Goal: Task Accomplishment & Management: Complete application form

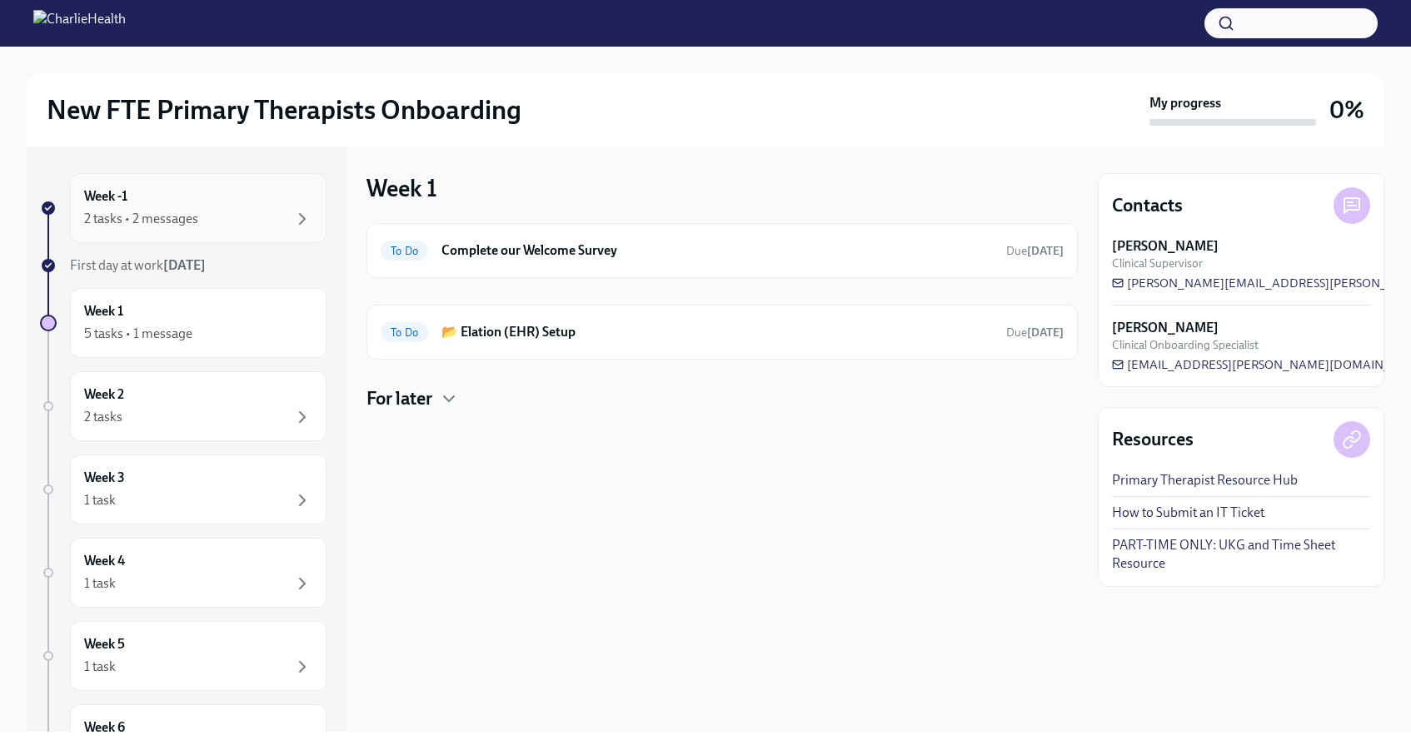
click at [261, 222] on div "2 tasks • 2 messages" at bounding box center [198, 219] width 228 height 20
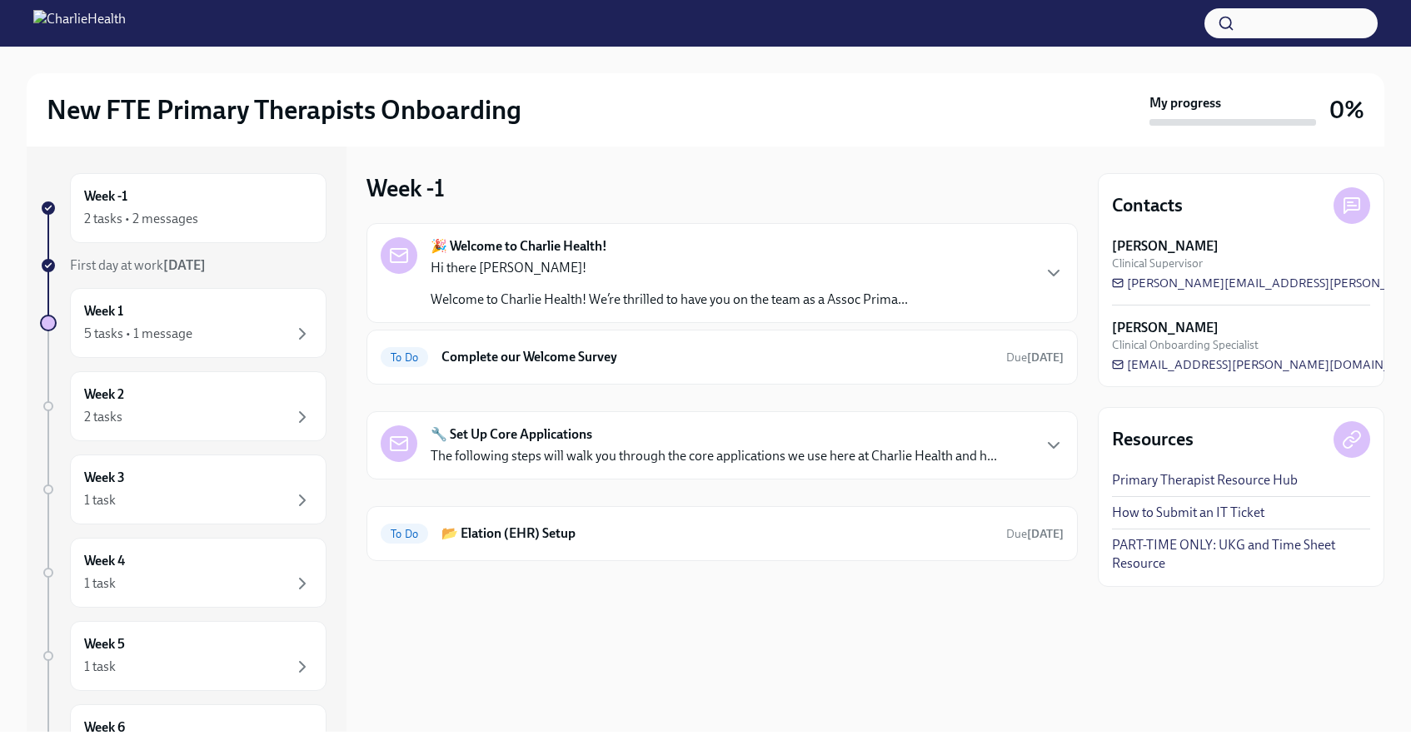
click at [465, 270] on p "Hi there [PERSON_NAME]!" at bounding box center [669, 268] width 477 height 18
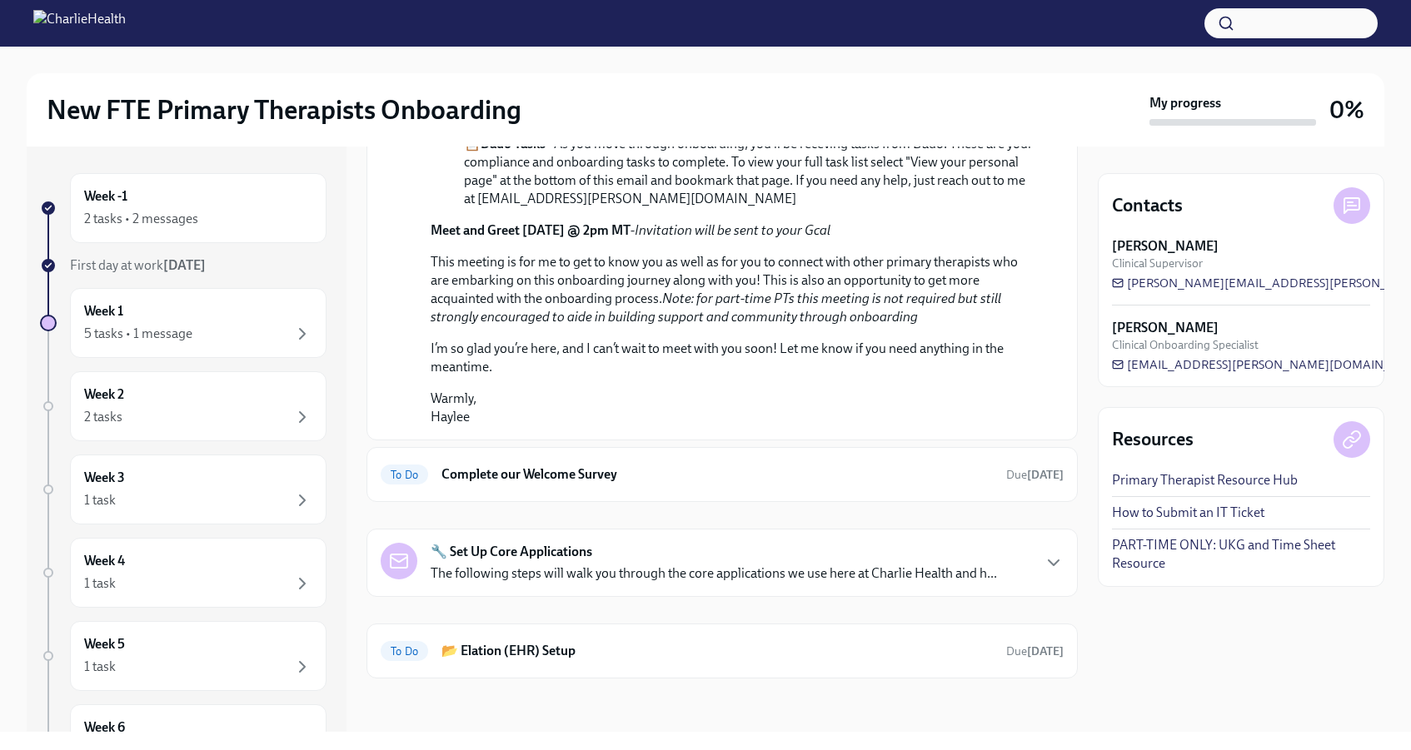
scroll to position [772, 0]
click at [520, 484] on h6 "Complete our Welcome Survey" at bounding box center [716, 474] width 551 height 18
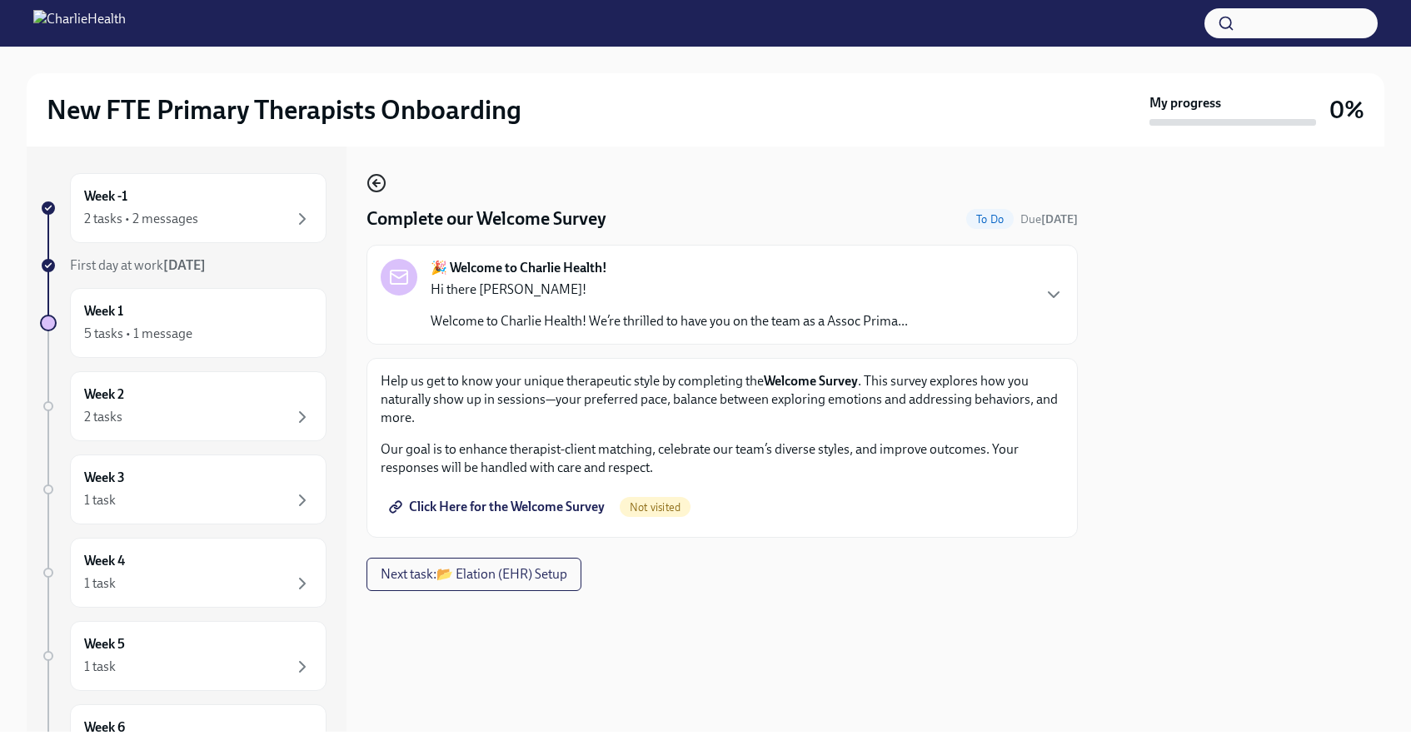
click at [371, 186] on icon "button" at bounding box center [376, 183] width 20 height 20
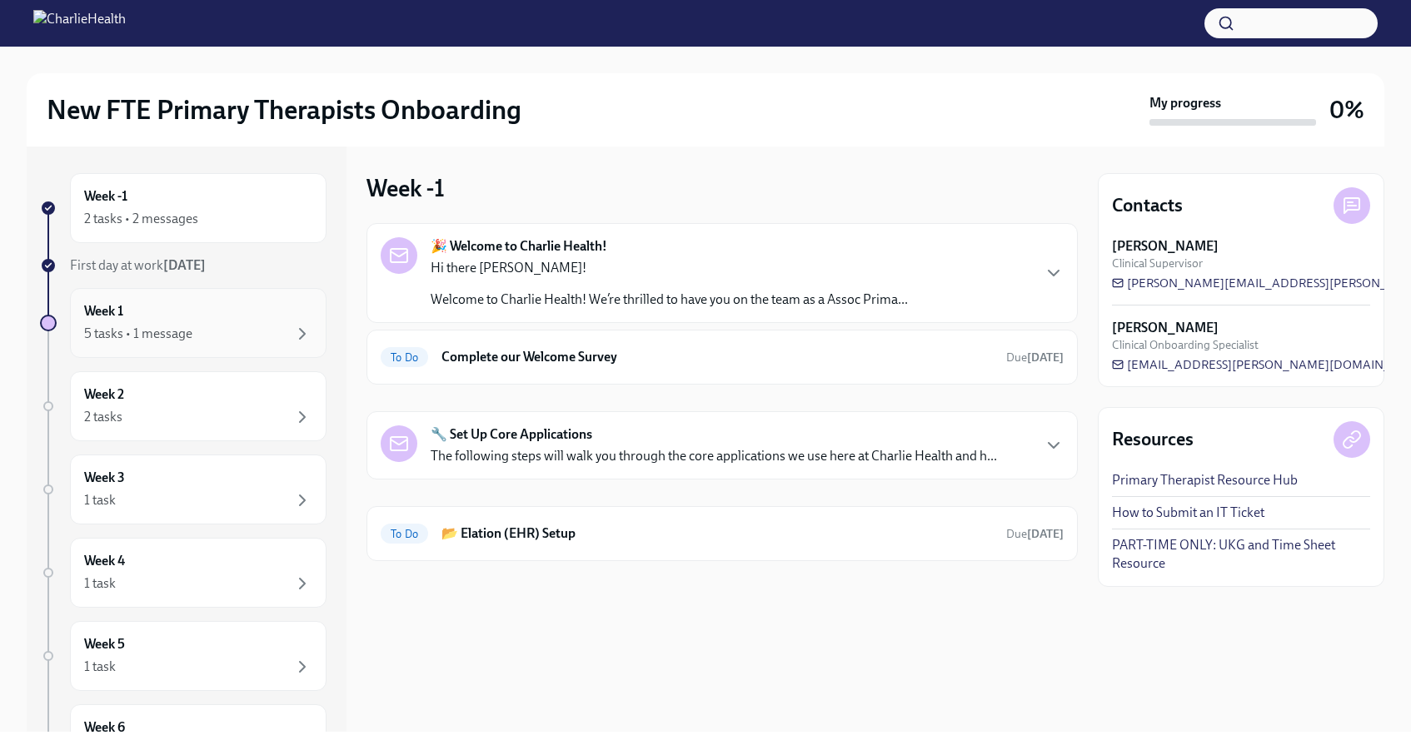
click at [235, 325] on div "5 tasks • 1 message" at bounding box center [198, 334] width 228 height 20
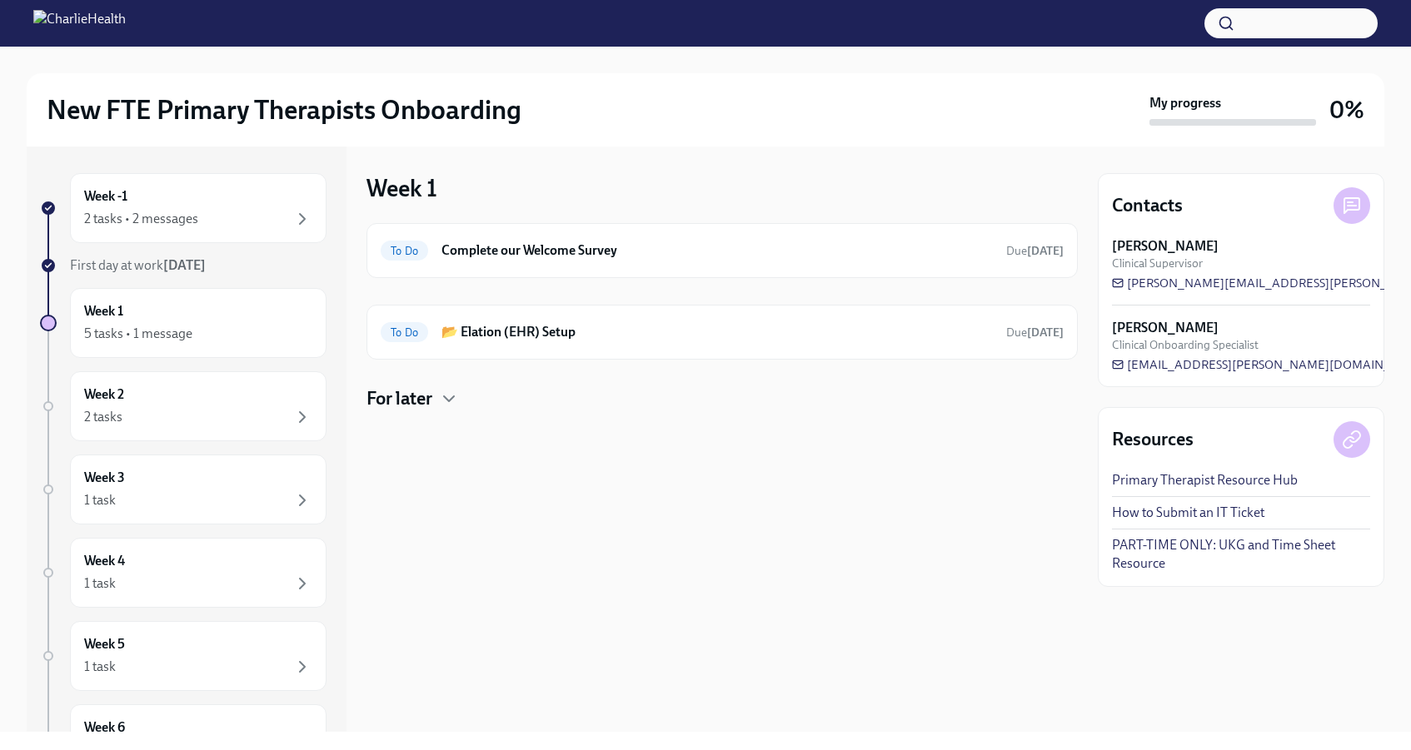
click at [428, 397] on h4 "For later" at bounding box center [399, 398] width 66 height 25
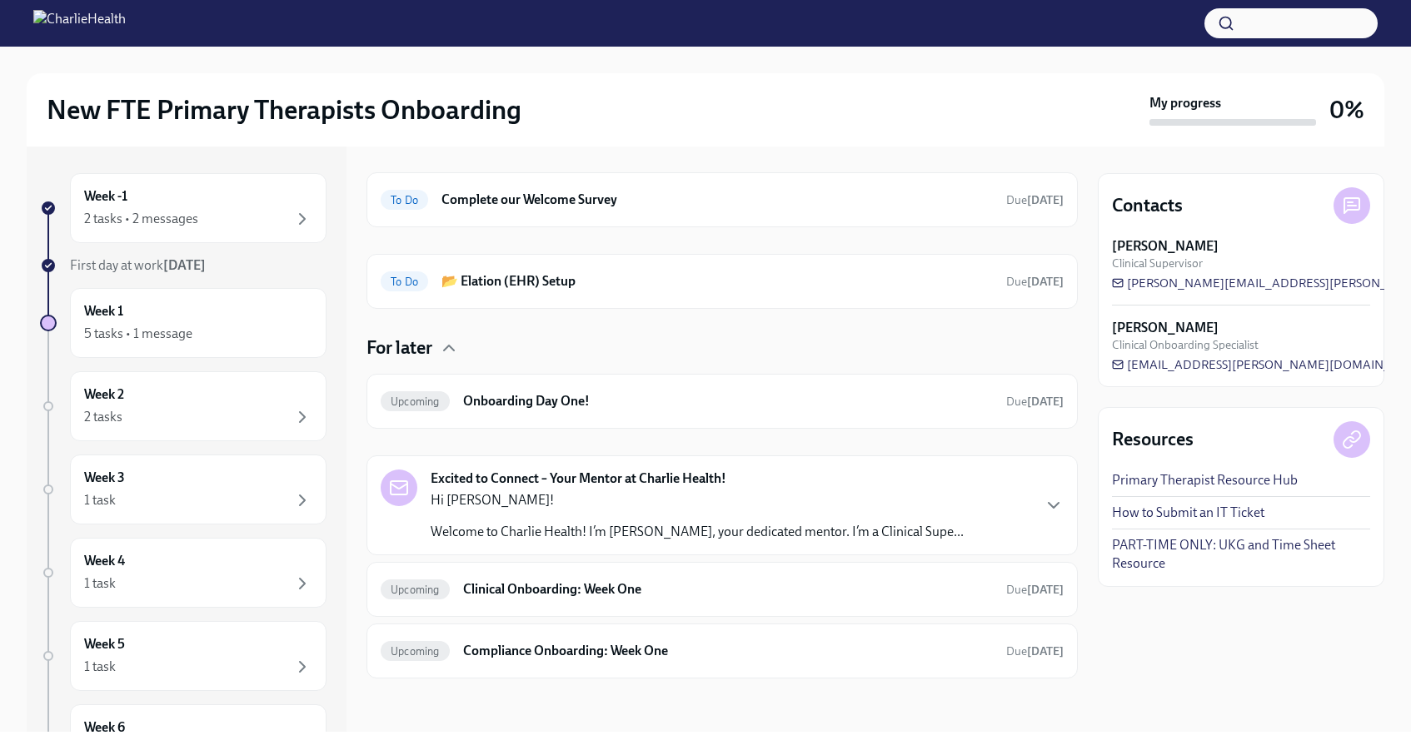
scroll to position [51, 0]
click at [645, 403] on h6 "Onboarding Day One!" at bounding box center [728, 401] width 530 height 18
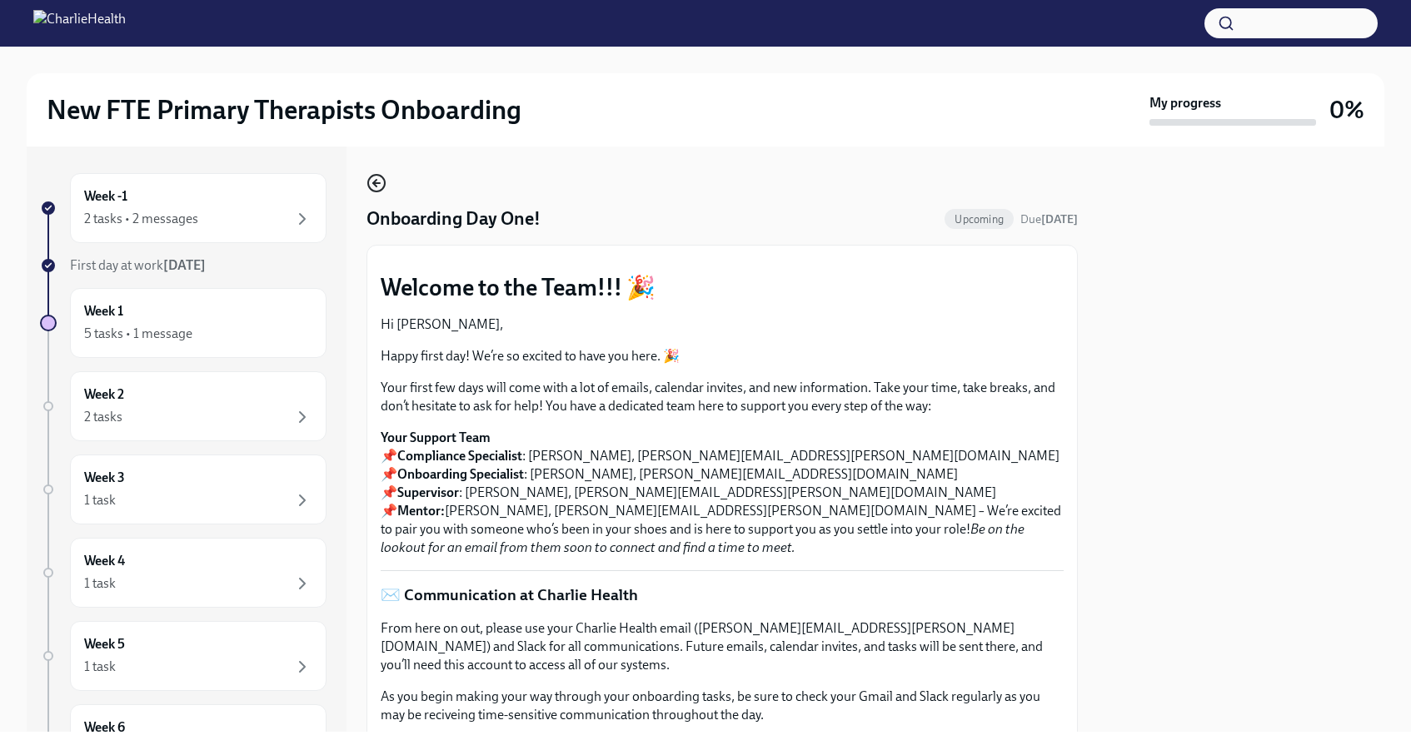
click at [376, 179] on icon "button" at bounding box center [376, 183] width 20 height 20
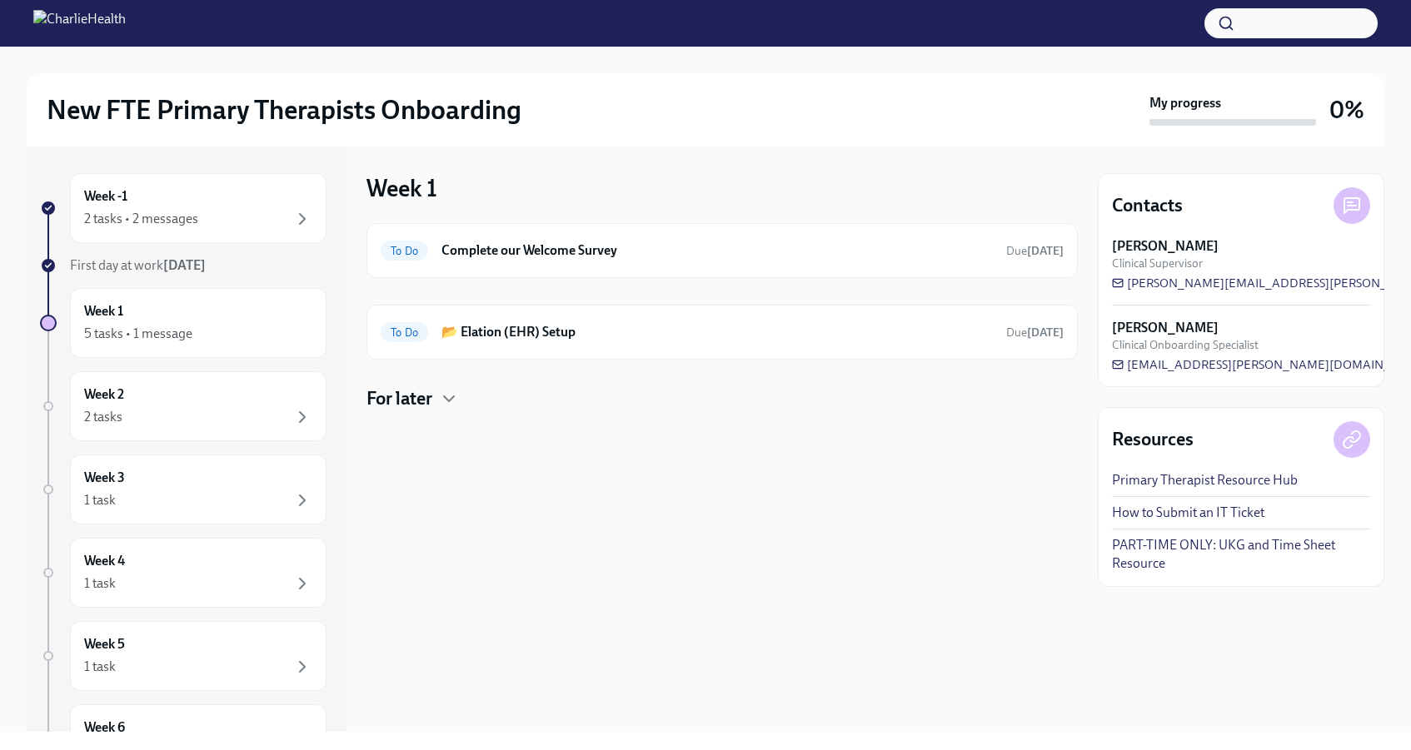
click at [431, 408] on h4 "For later" at bounding box center [399, 398] width 66 height 25
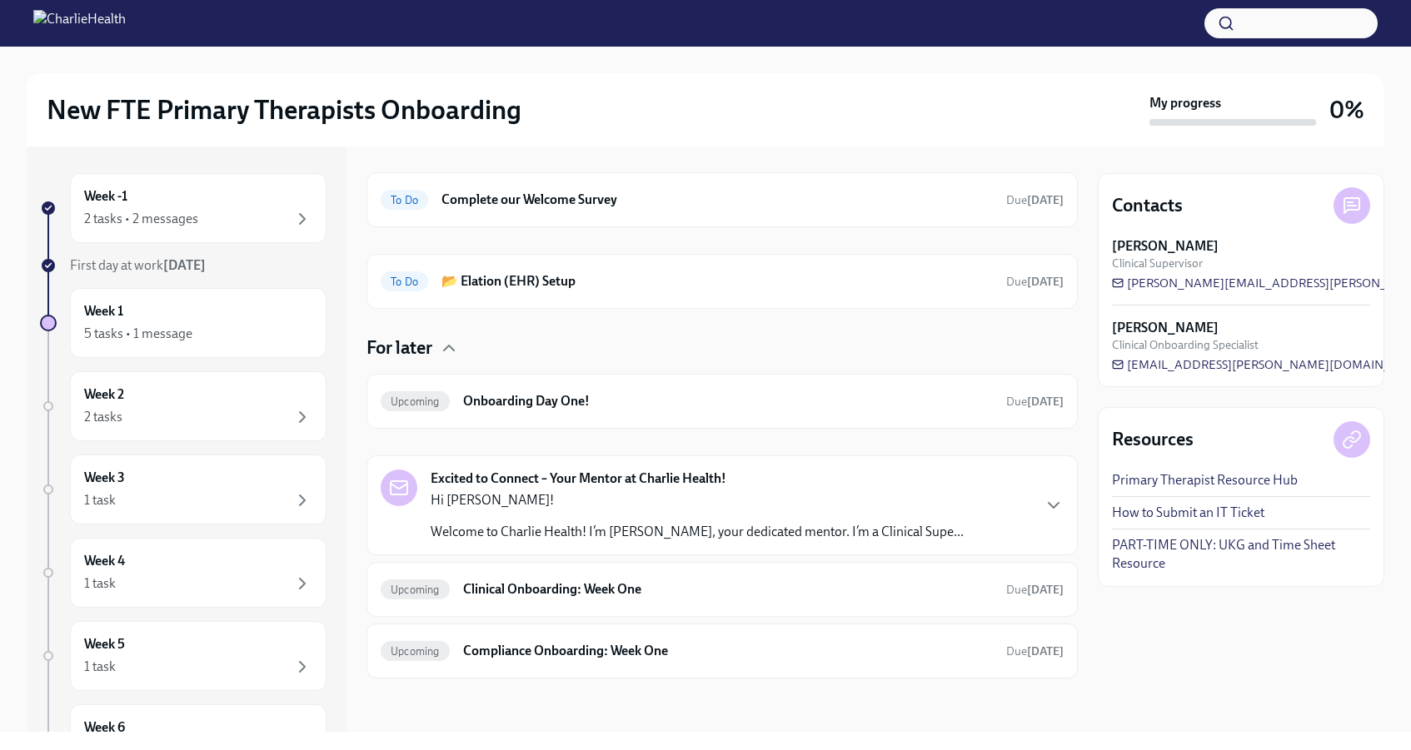
scroll to position [51, 0]
click at [474, 585] on h6 "Clinical Onboarding: Week One" at bounding box center [728, 589] width 530 height 18
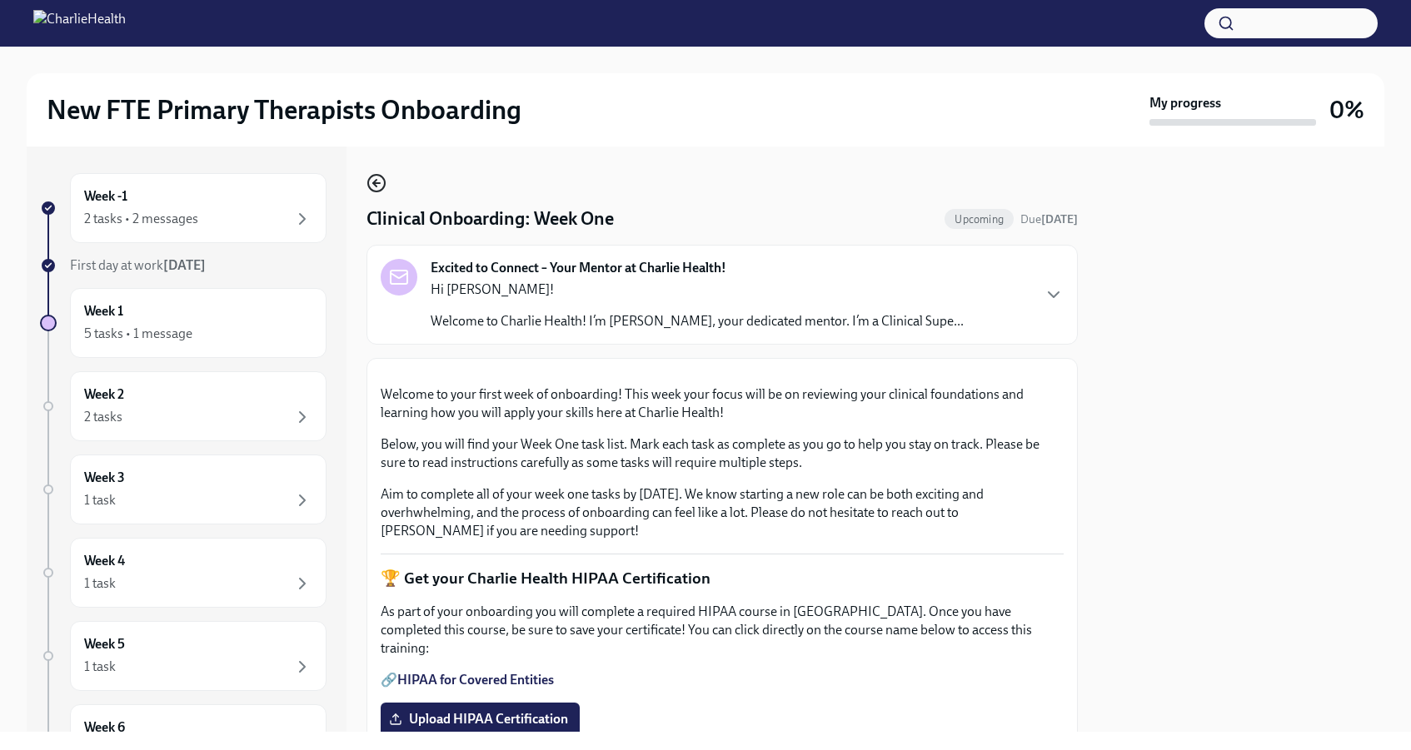
click at [374, 185] on icon "button" at bounding box center [374, 183] width 3 height 7
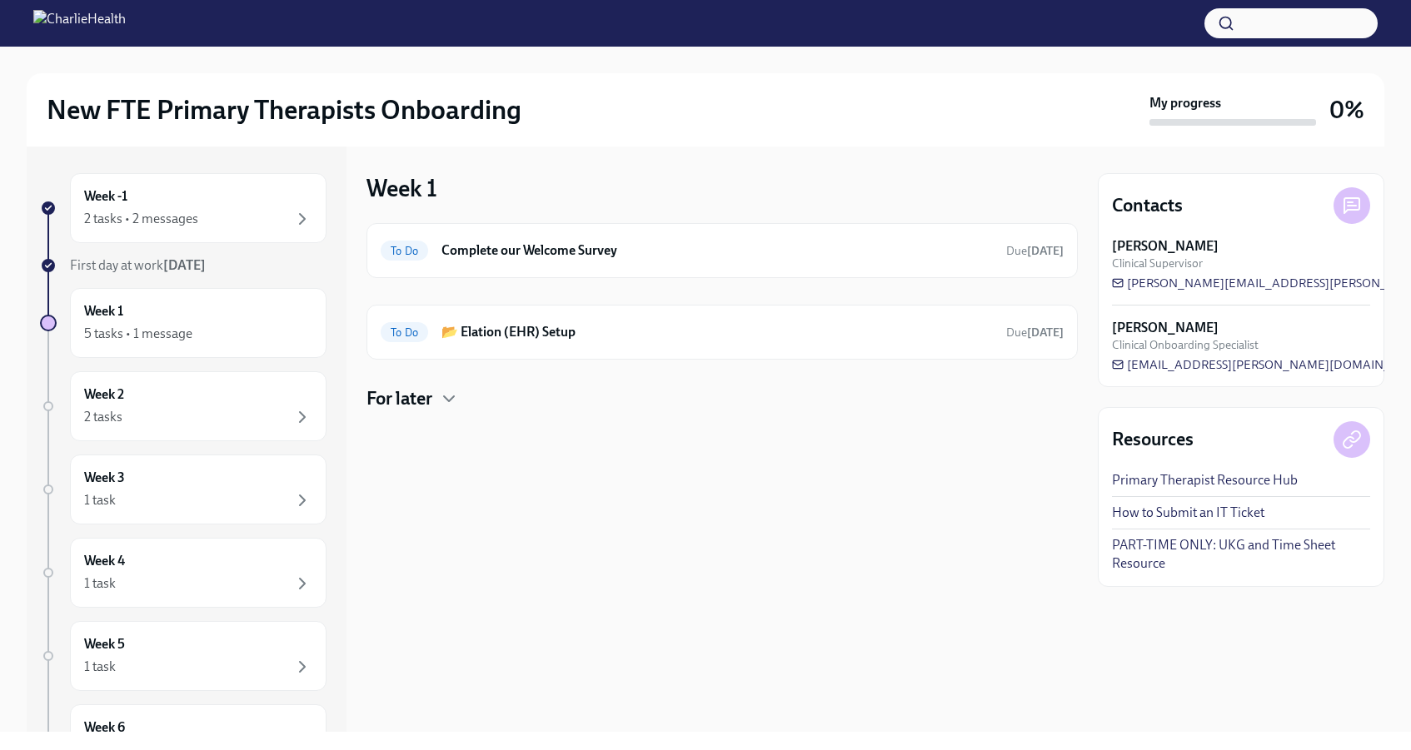
click at [438, 398] on div "For later" at bounding box center [721, 398] width 711 height 25
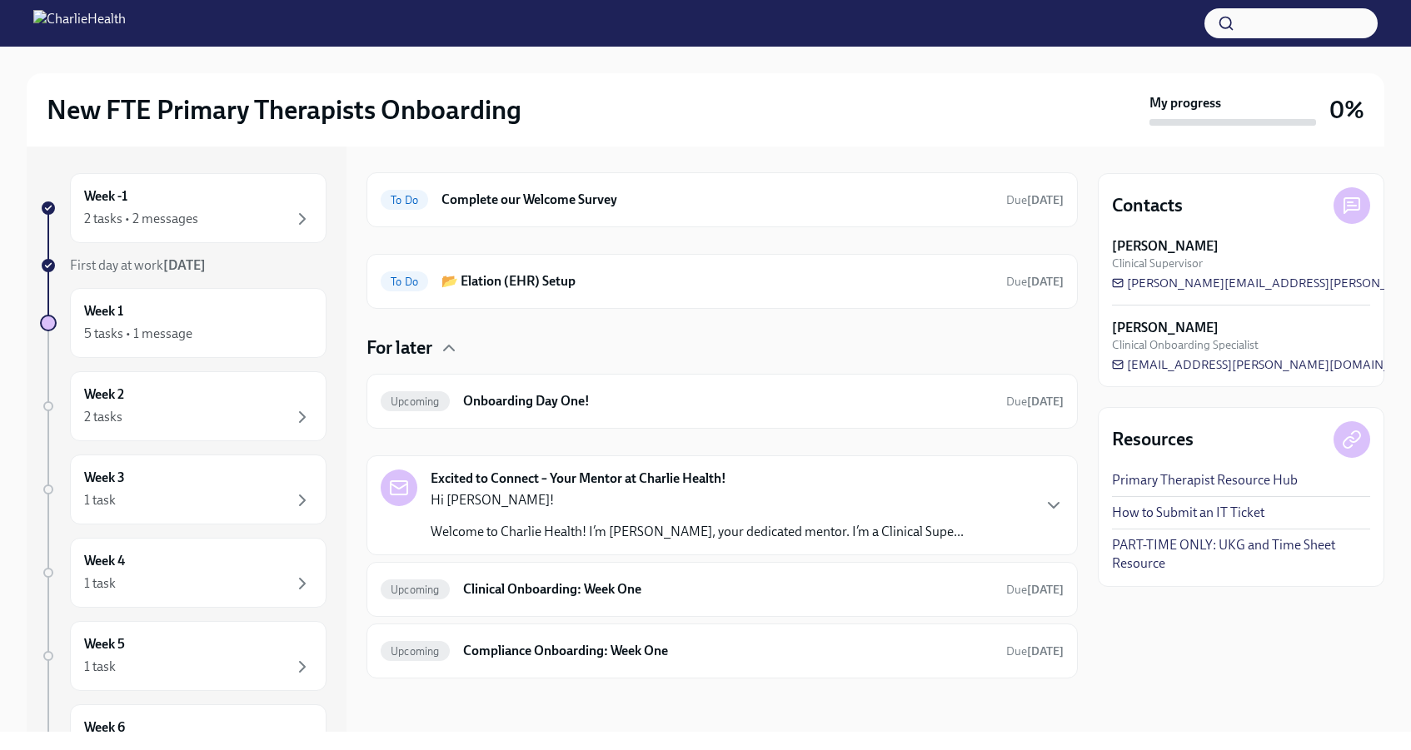
scroll to position [51, 0]
click at [540, 592] on h6 "Clinical Onboarding: Week One" at bounding box center [728, 589] width 530 height 18
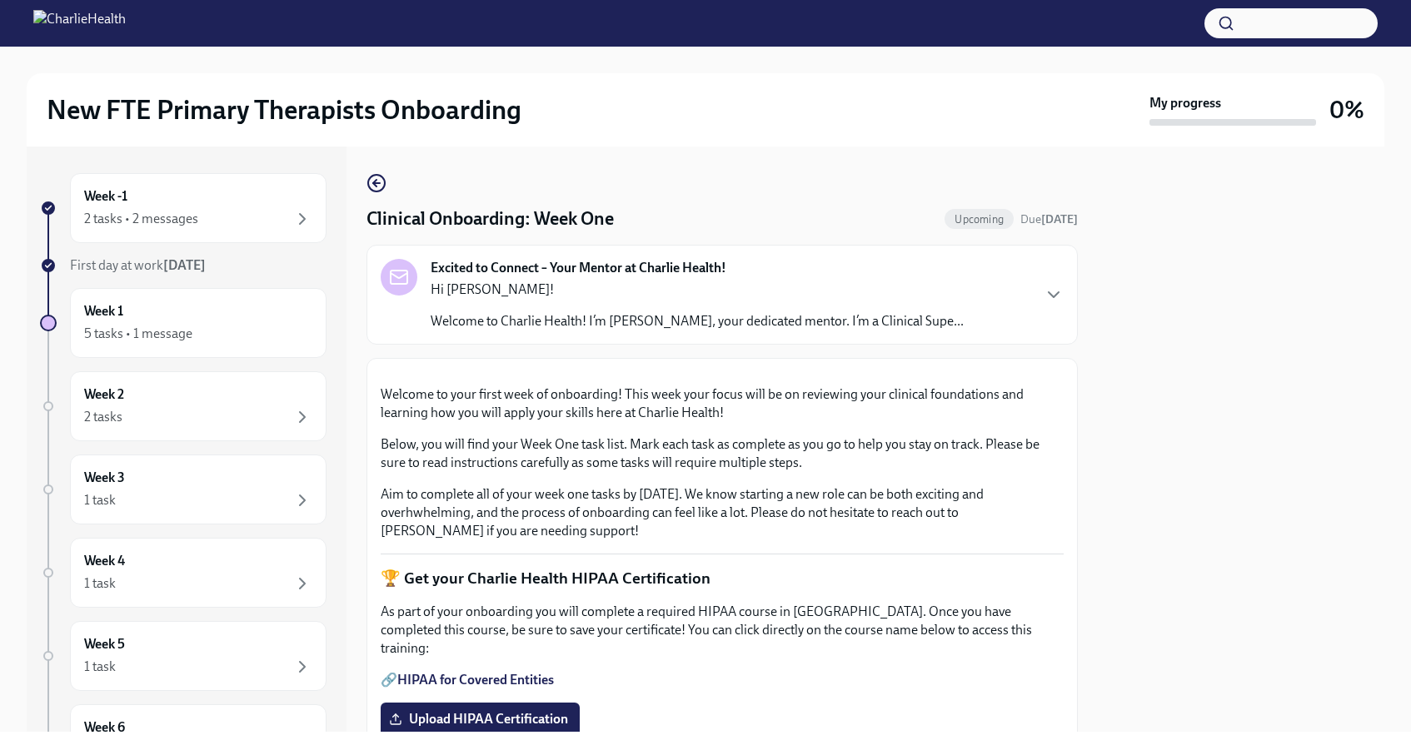
click at [443, 310] on div "Hi [PERSON_NAME]! Welcome to Charlie Health! I’m [PERSON_NAME], your dedicated …" at bounding box center [697, 306] width 533 height 50
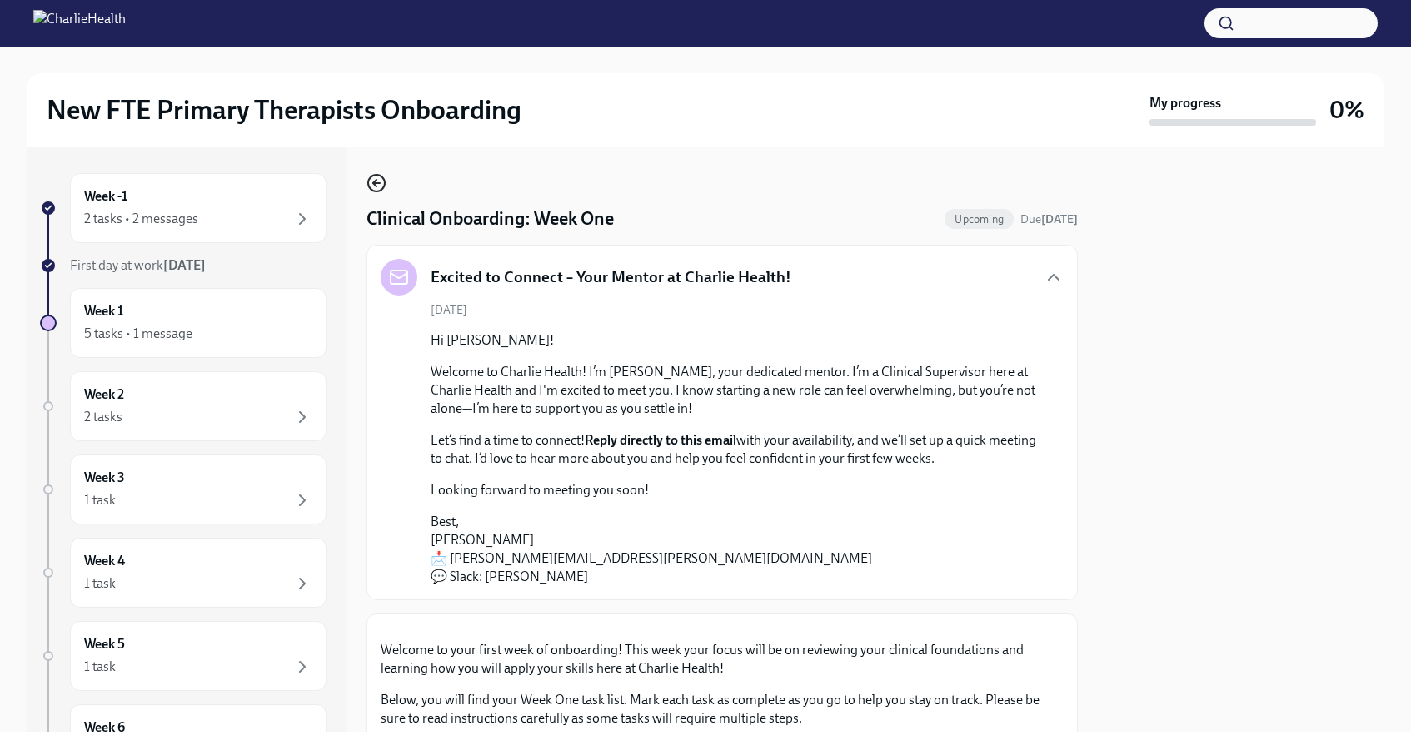
click at [371, 184] on icon "button" at bounding box center [376, 183] width 20 height 20
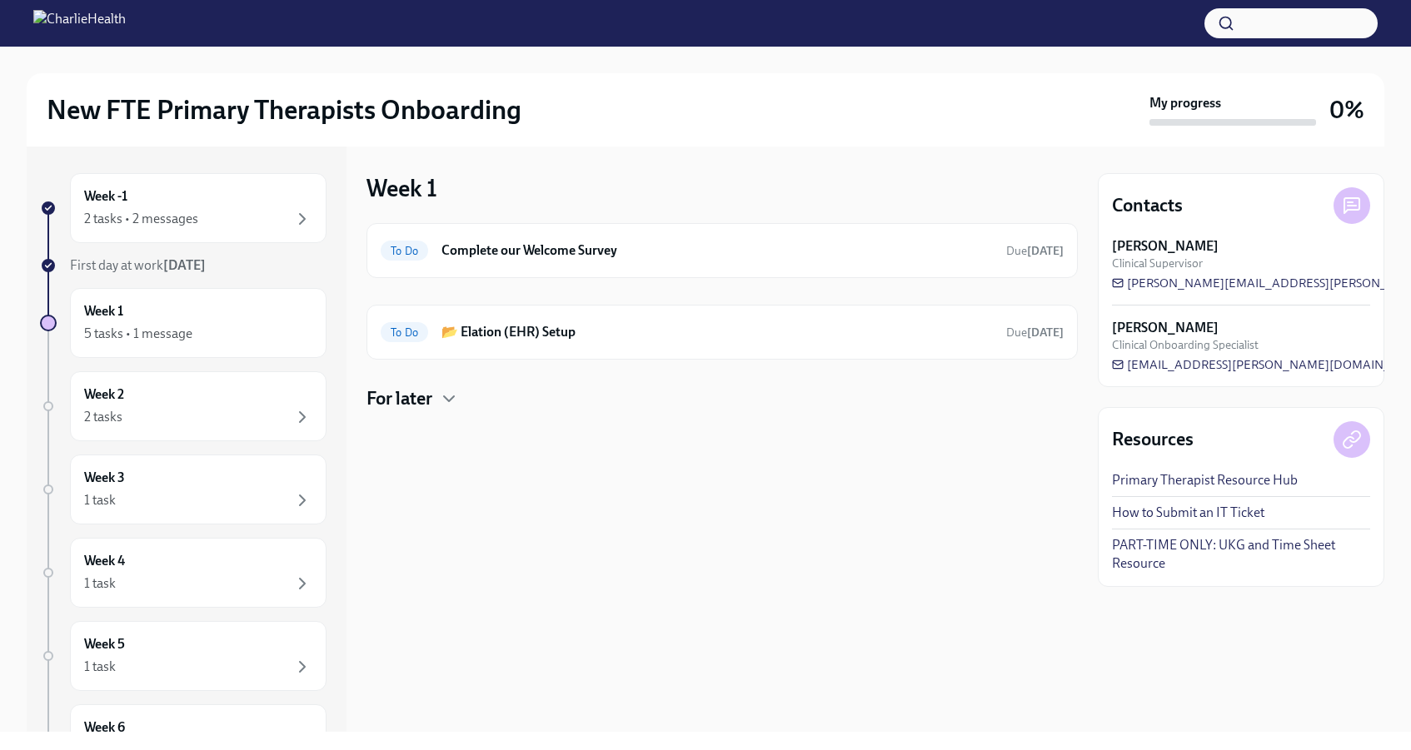
click at [430, 417] on div at bounding box center [721, 437] width 711 height 53
click at [431, 400] on h4 "For later" at bounding box center [399, 398] width 66 height 25
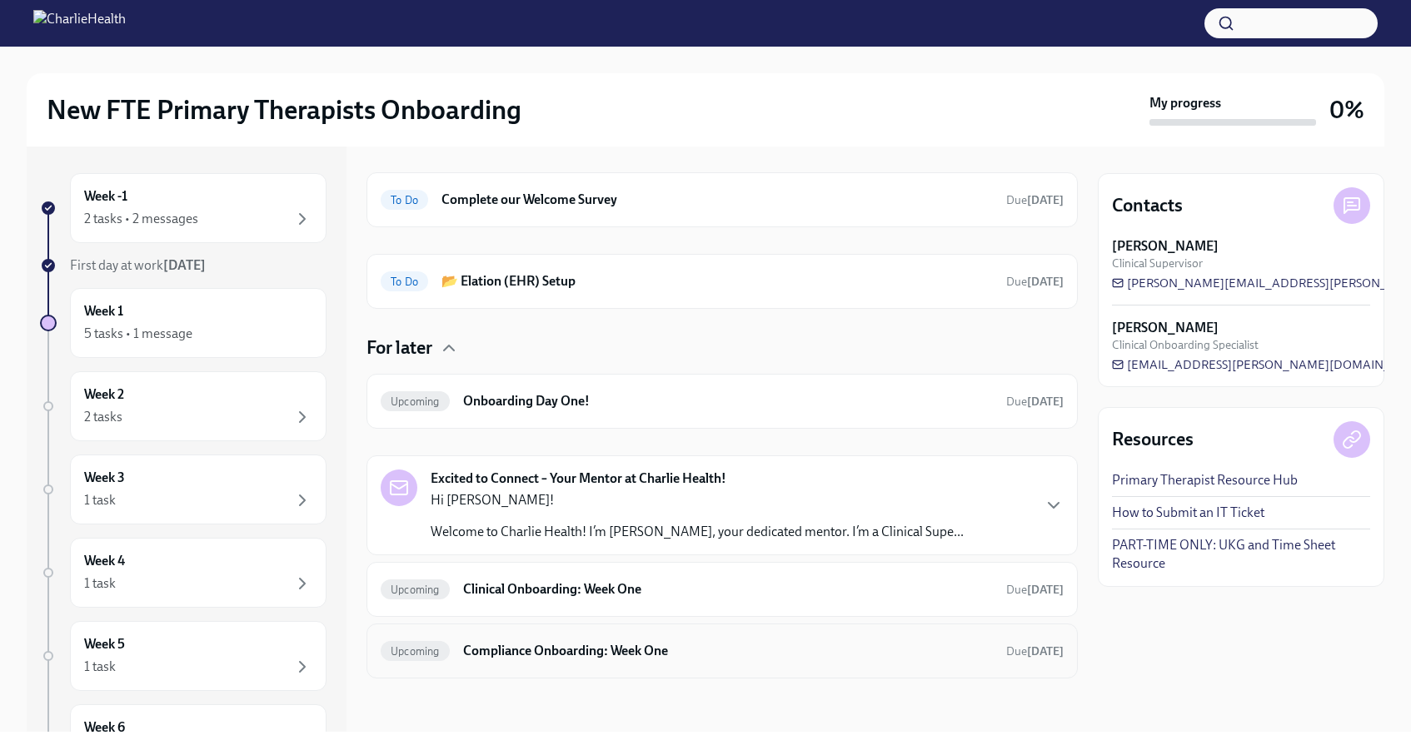
scroll to position [51, 0]
click at [503, 656] on h6 "Compliance Onboarding: Week One" at bounding box center [728, 651] width 530 height 18
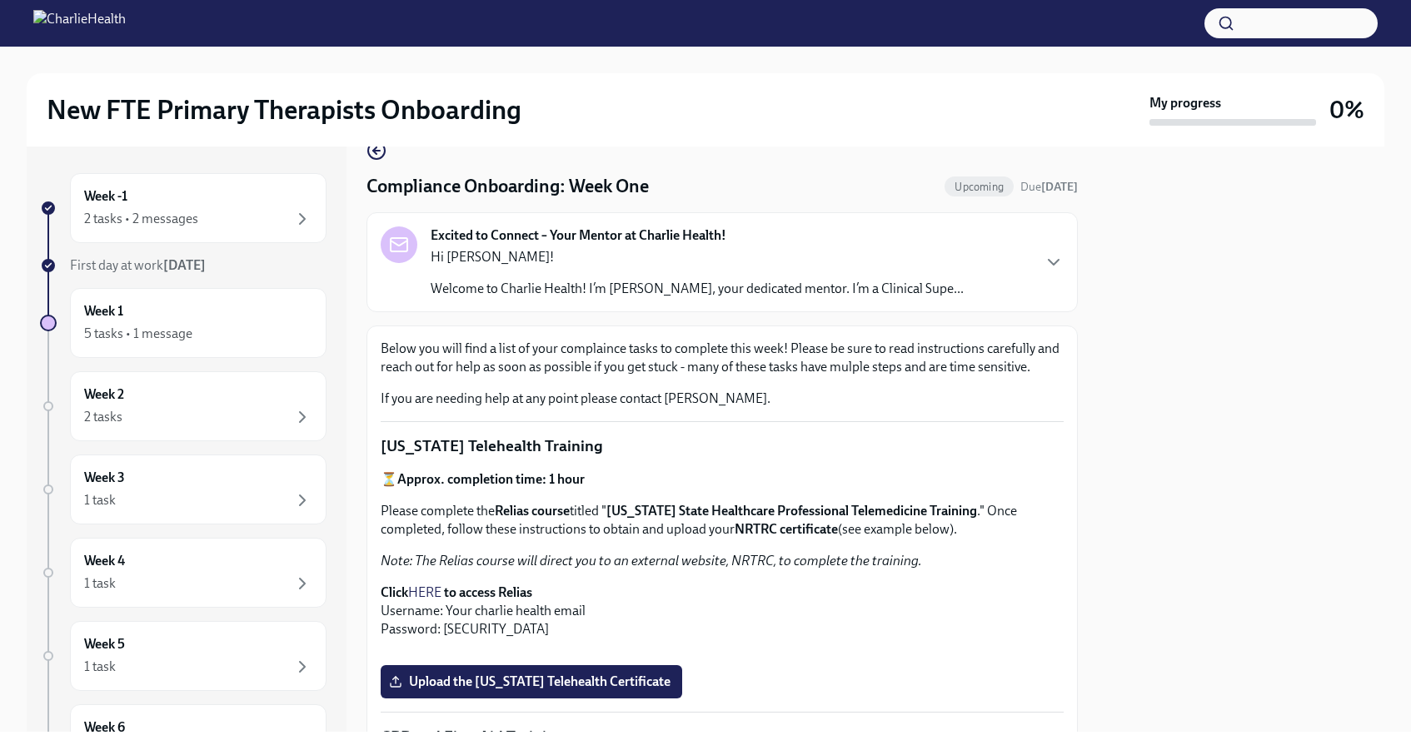
scroll to position [33, 0]
click at [768, 290] on p "Welcome to Charlie Health! I’m [PERSON_NAME], your dedicated mentor. I’m a Clin…" at bounding box center [697, 288] width 533 height 18
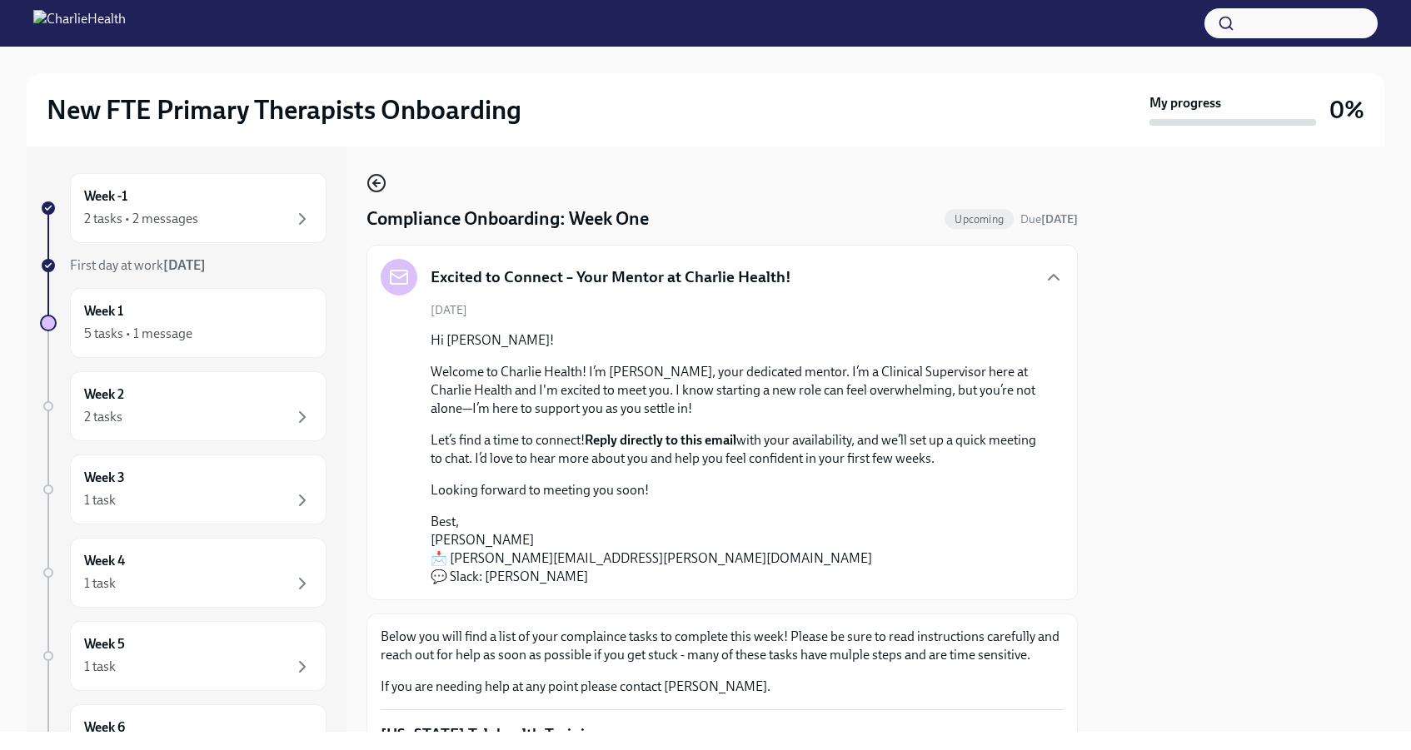
scroll to position [0, 0]
click at [372, 182] on icon "button" at bounding box center [376, 183] width 20 height 20
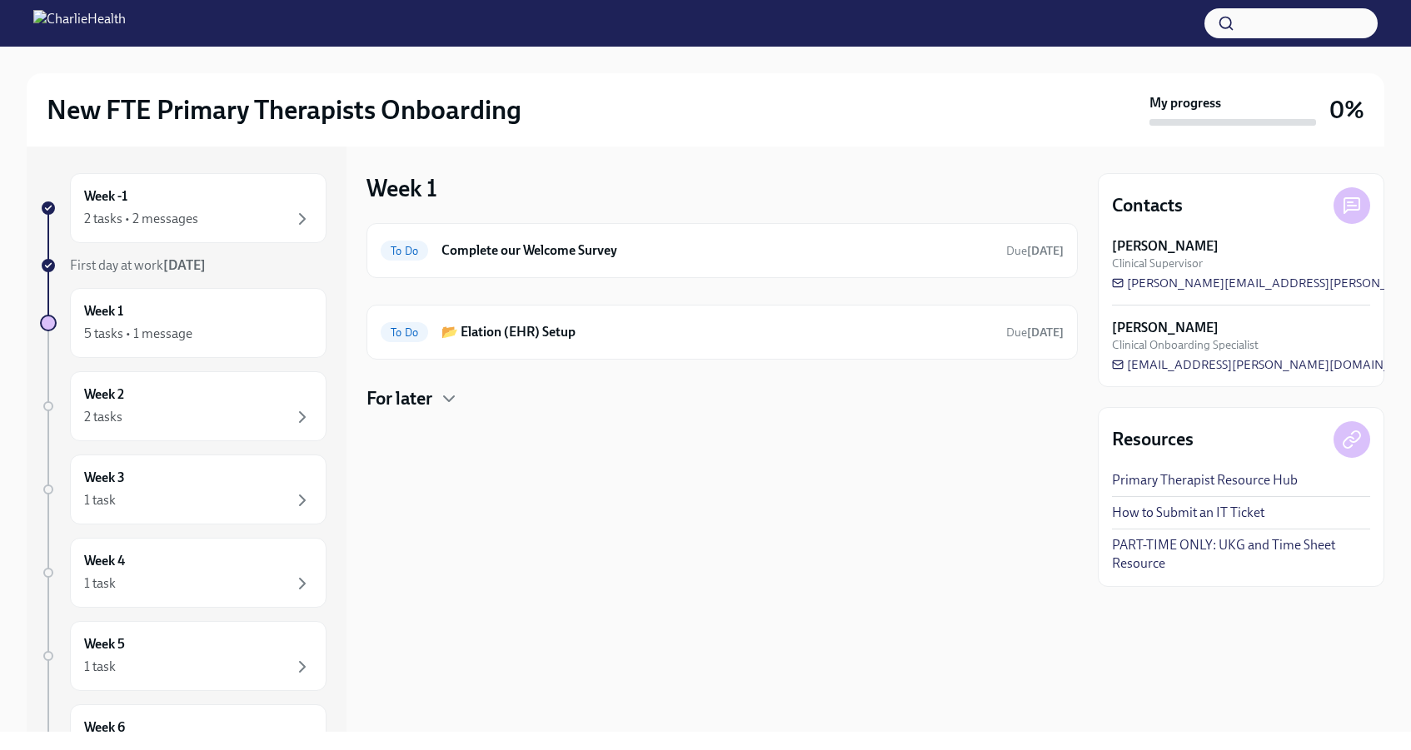
click at [436, 397] on div "For later" at bounding box center [721, 398] width 711 height 25
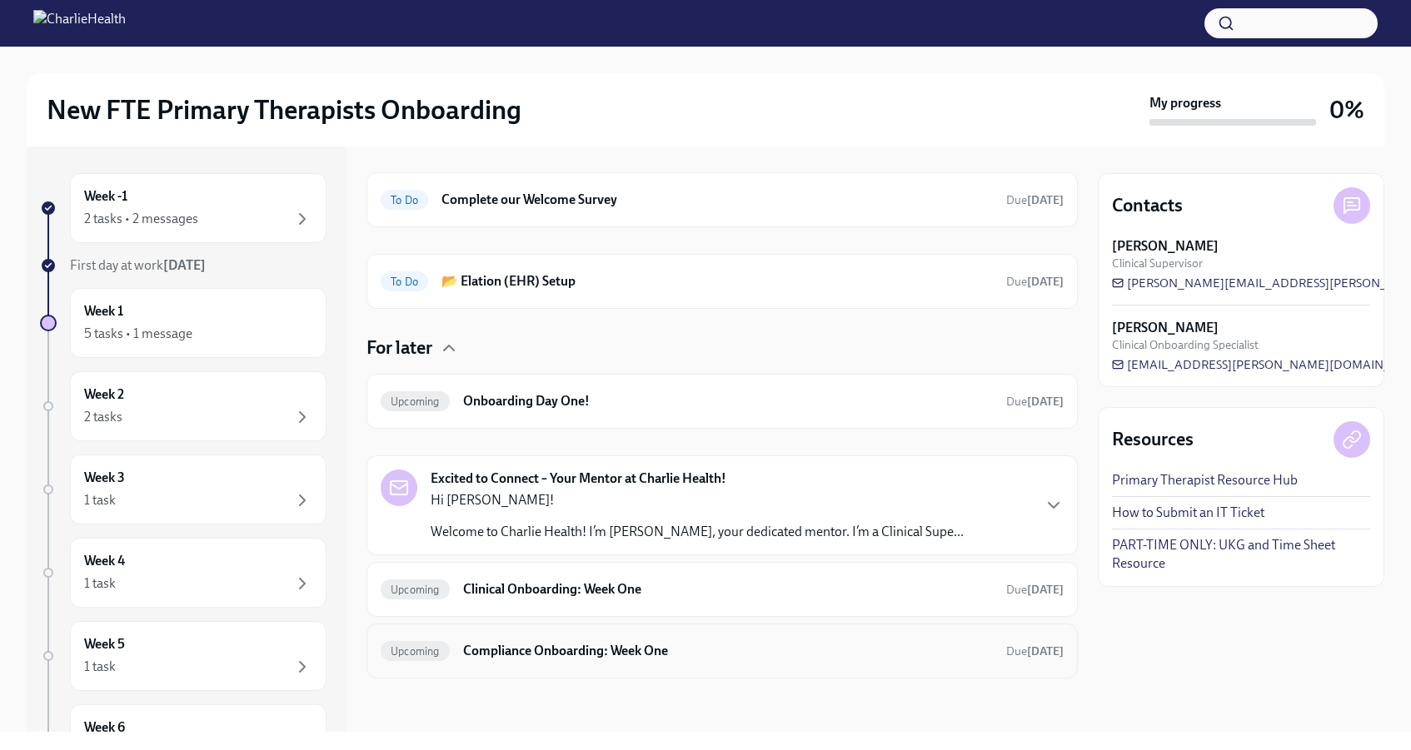
scroll to position [51, 0]
click at [615, 655] on h6 "Compliance Onboarding: Week One" at bounding box center [728, 651] width 530 height 18
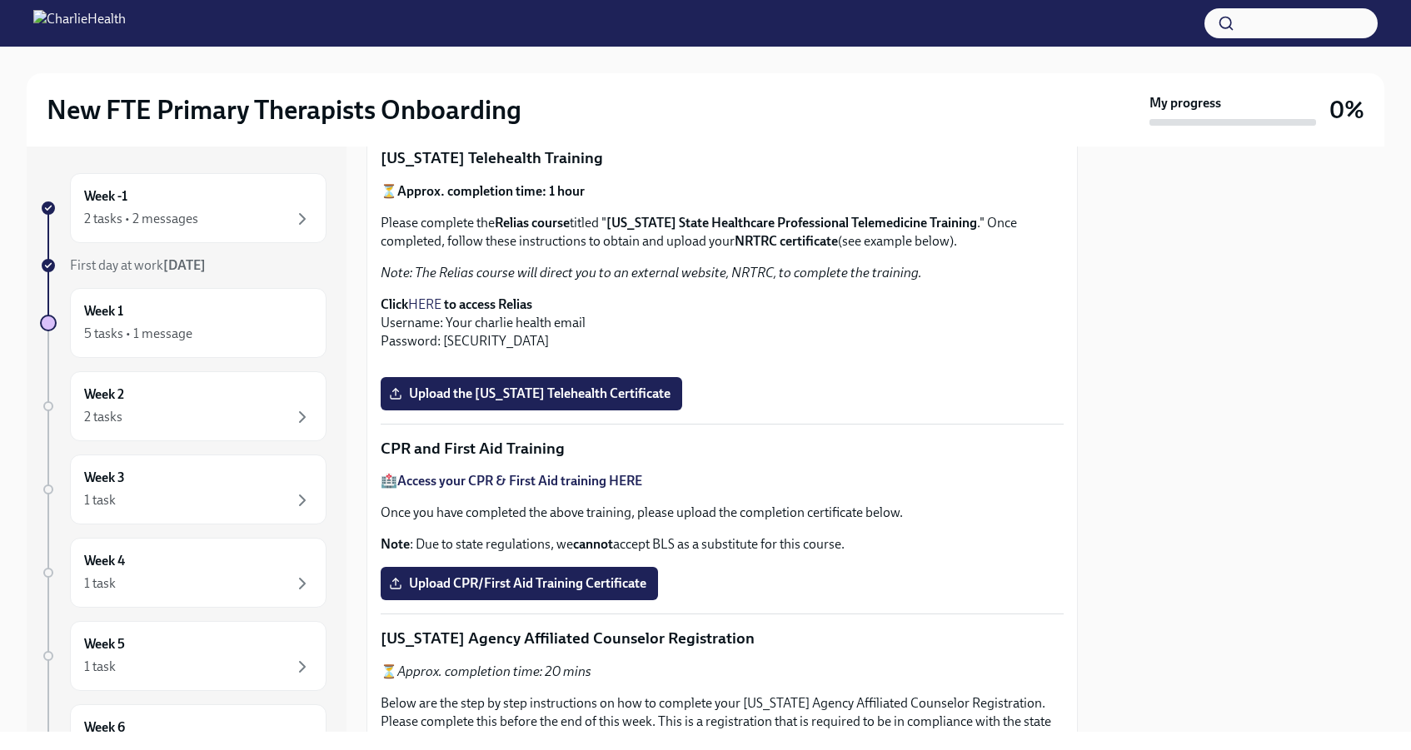
scroll to position [27, 0]
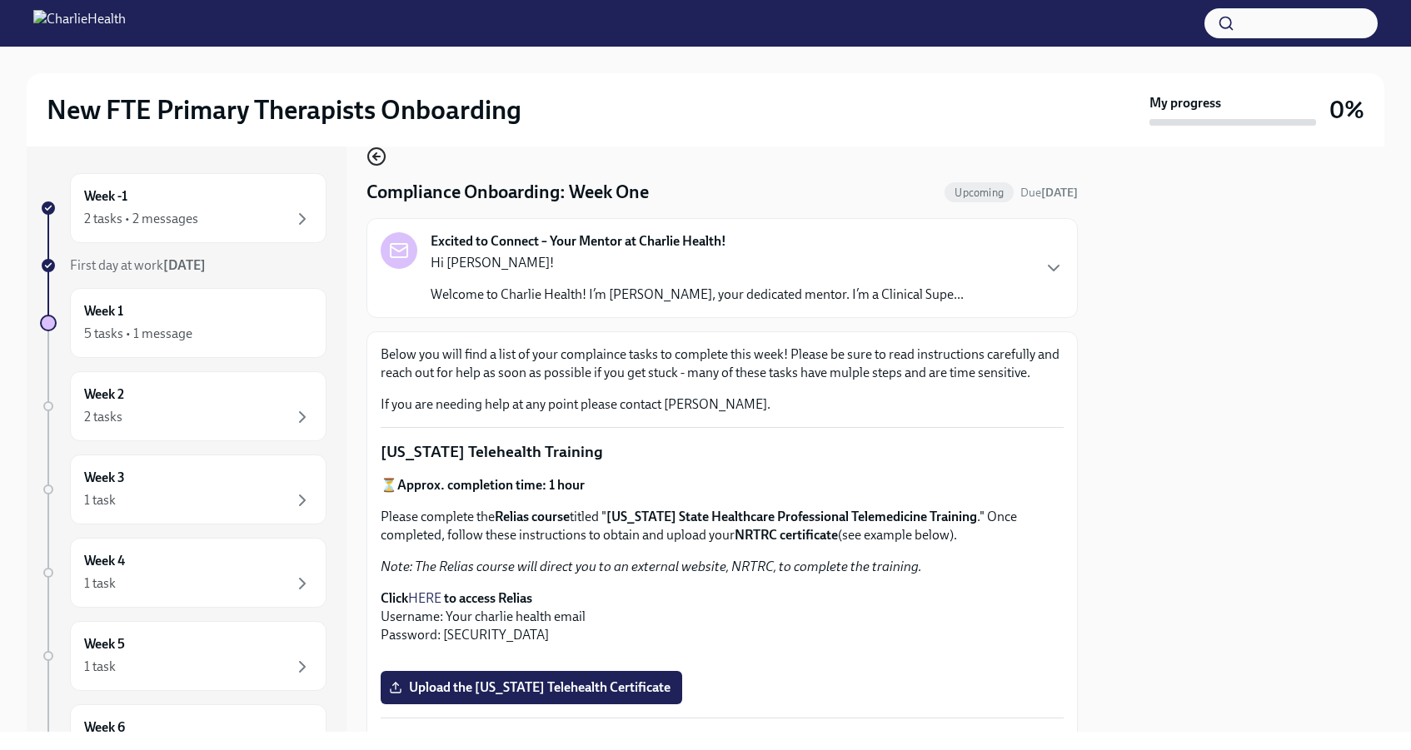
click at [378, 157] on icon "button" at bounding box center [376, 157] width 7 height 0
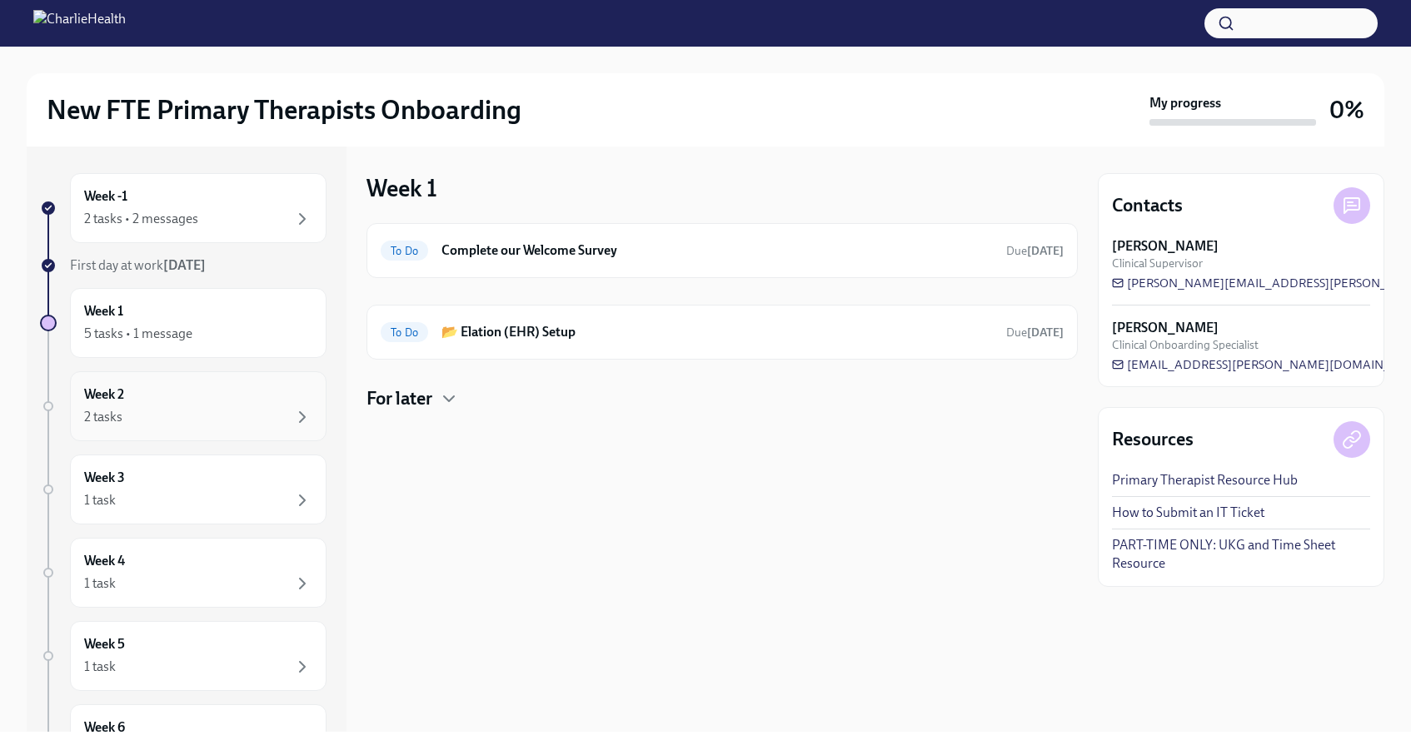
click at [272, 412] on div "2 tasks" at bounding box center [198, 417] width 228 height 20
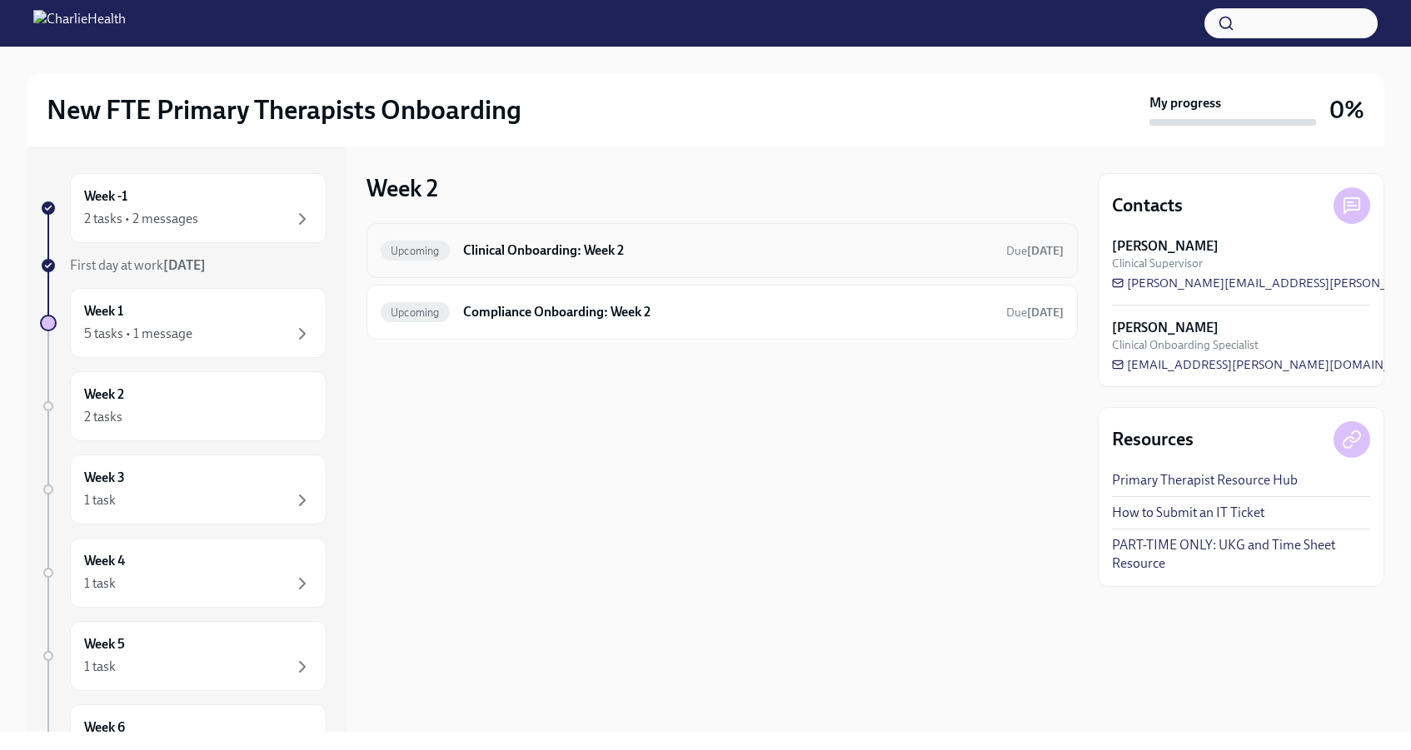
click at [550, 247] on h6 "Clinical Onboarding: Week 2" at bounding box center [728, 250] width 530 height 18
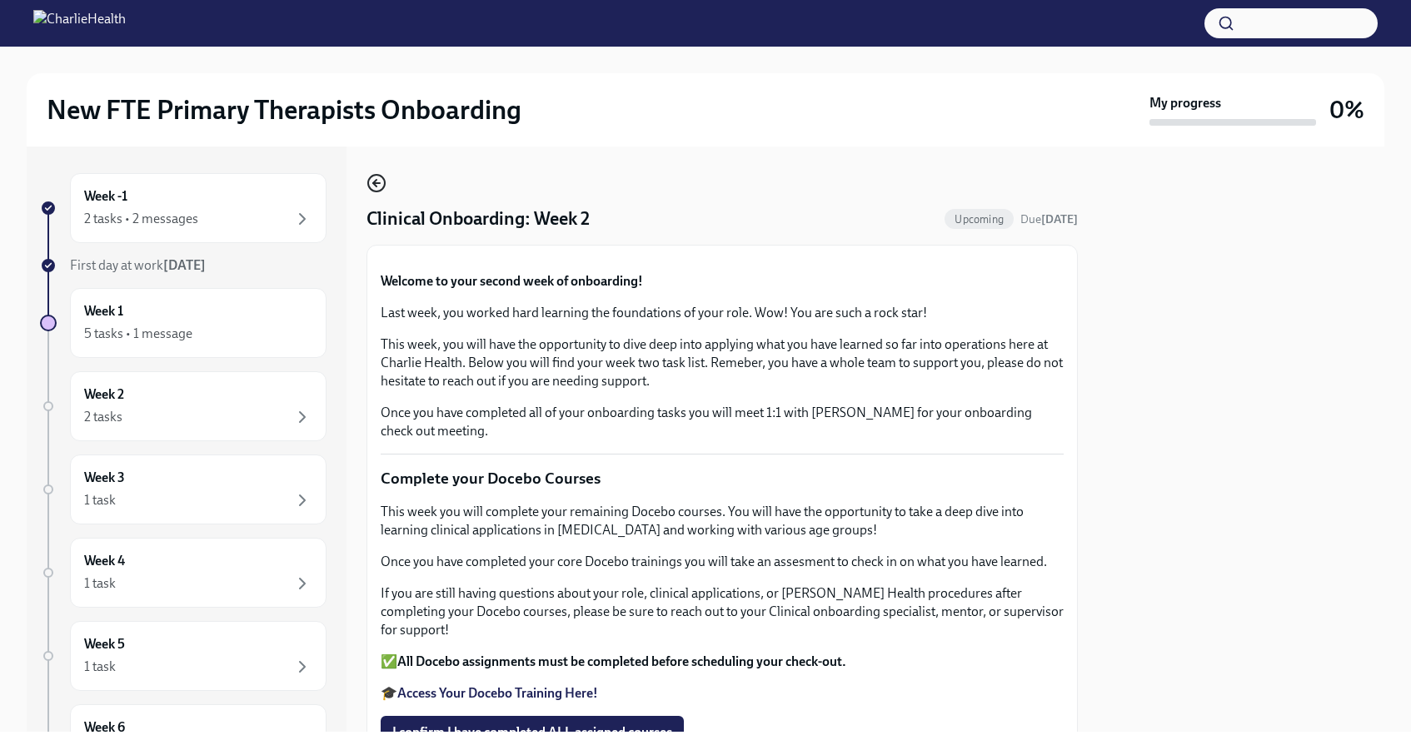
click at [376, 187] on icon "button" at bounding box center [374, 183] width 3 height 7
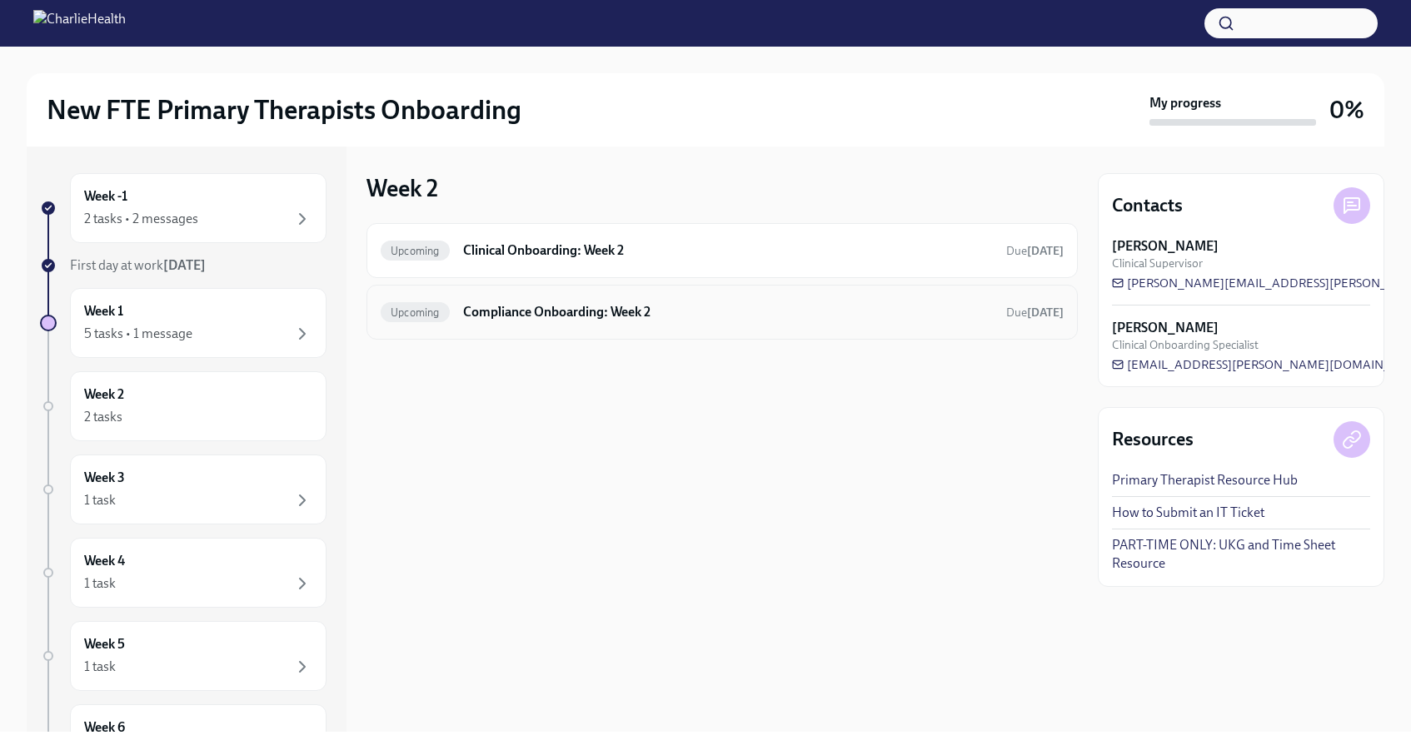
click at [503, 330] on div "Upcoming Compliance Onboarding: Week 2 Due [DATE]" at bounding box center [721, 312] width 711 height 55
click at [502, 311] on h6 "Compliance Onboarding: Week 2" at bounding box center [728, 312] width 530 height 18
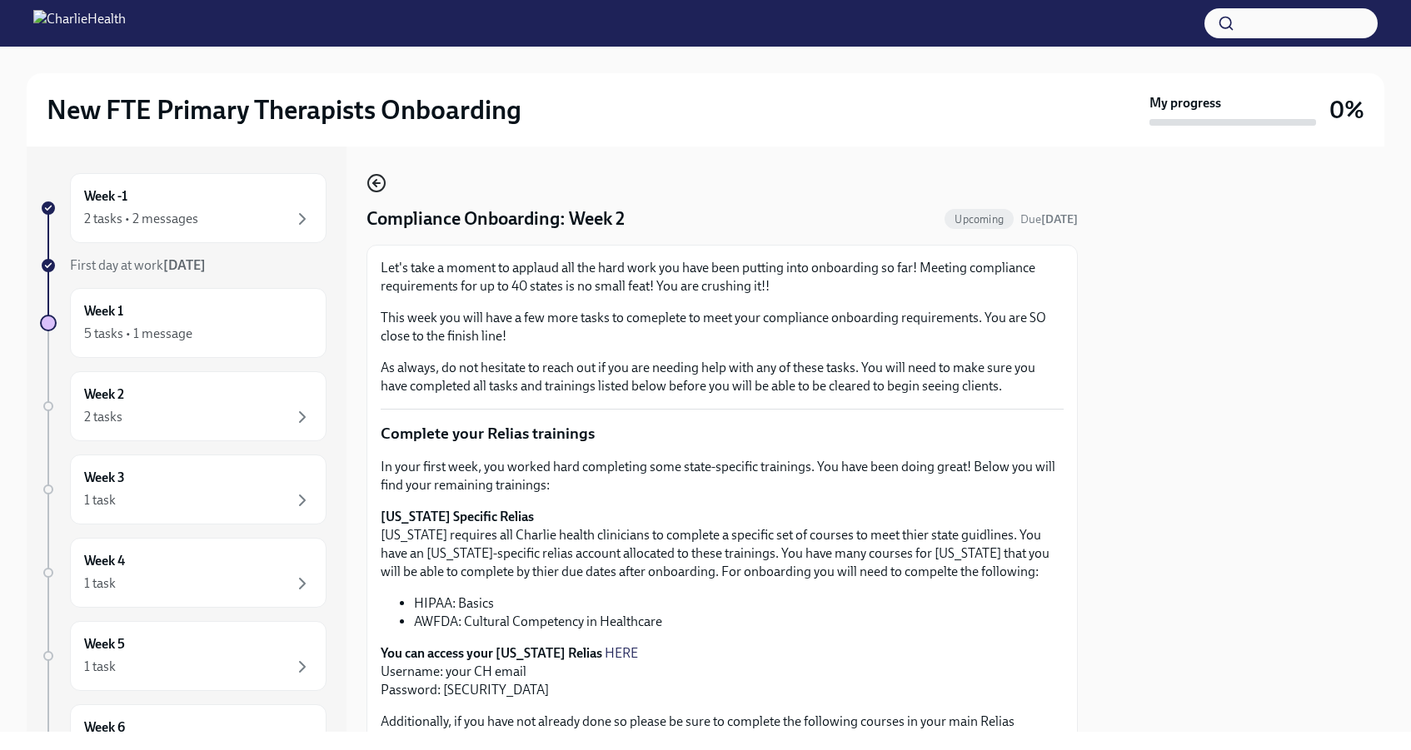
click at [376, 181] on icon "button" at bounding box center [374, 183] width 3 height 7
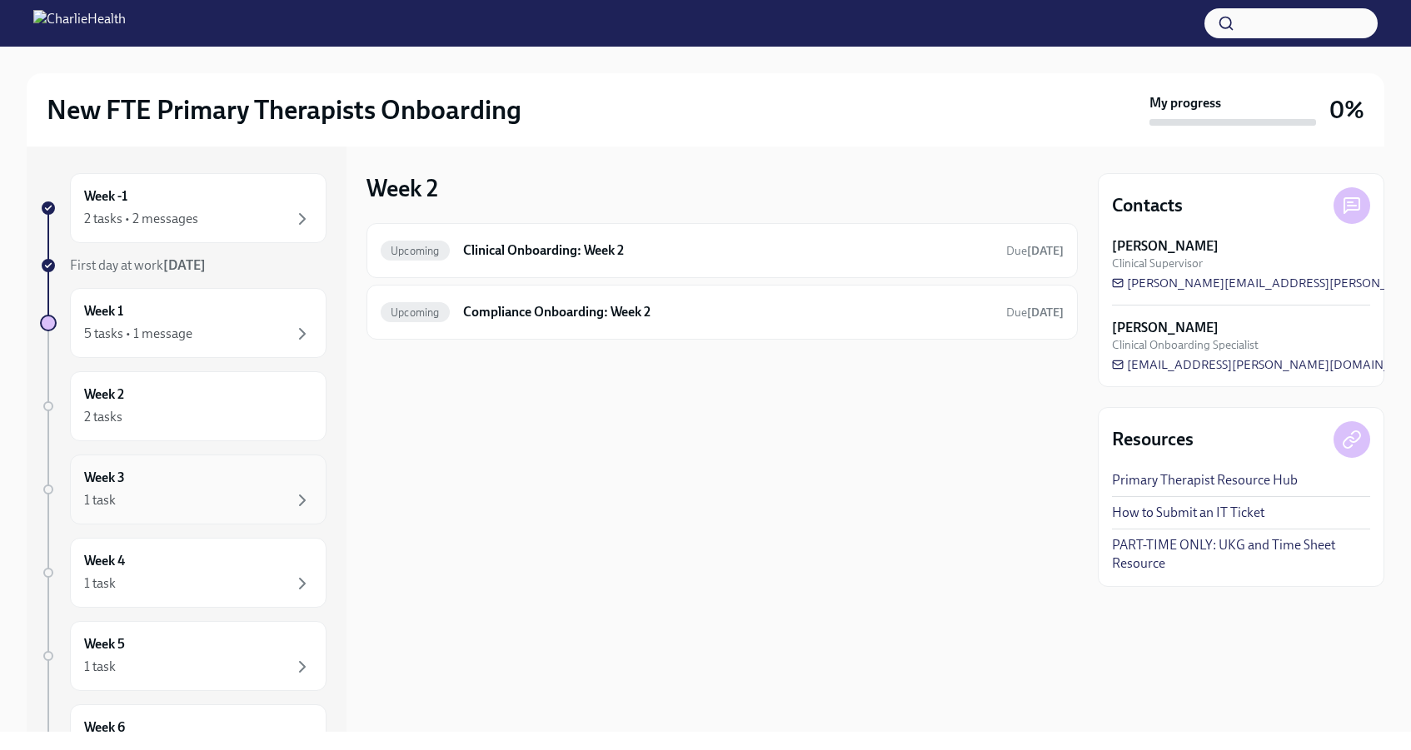
click at [231, 490] on div "Week 3 1 task" at bounding box center [198, 490] width 228 height 42
click at [204, 577] on div "1 task" at bounding box center [198, 584] width 228 height 20
click at [212, 523] on div "Week 3 1 task" at bounding box center [198, 490] width 256 height 70
click at [191, 645] on div "Week 5 1 task" at bounding box center [198, 656] width 228 height 42
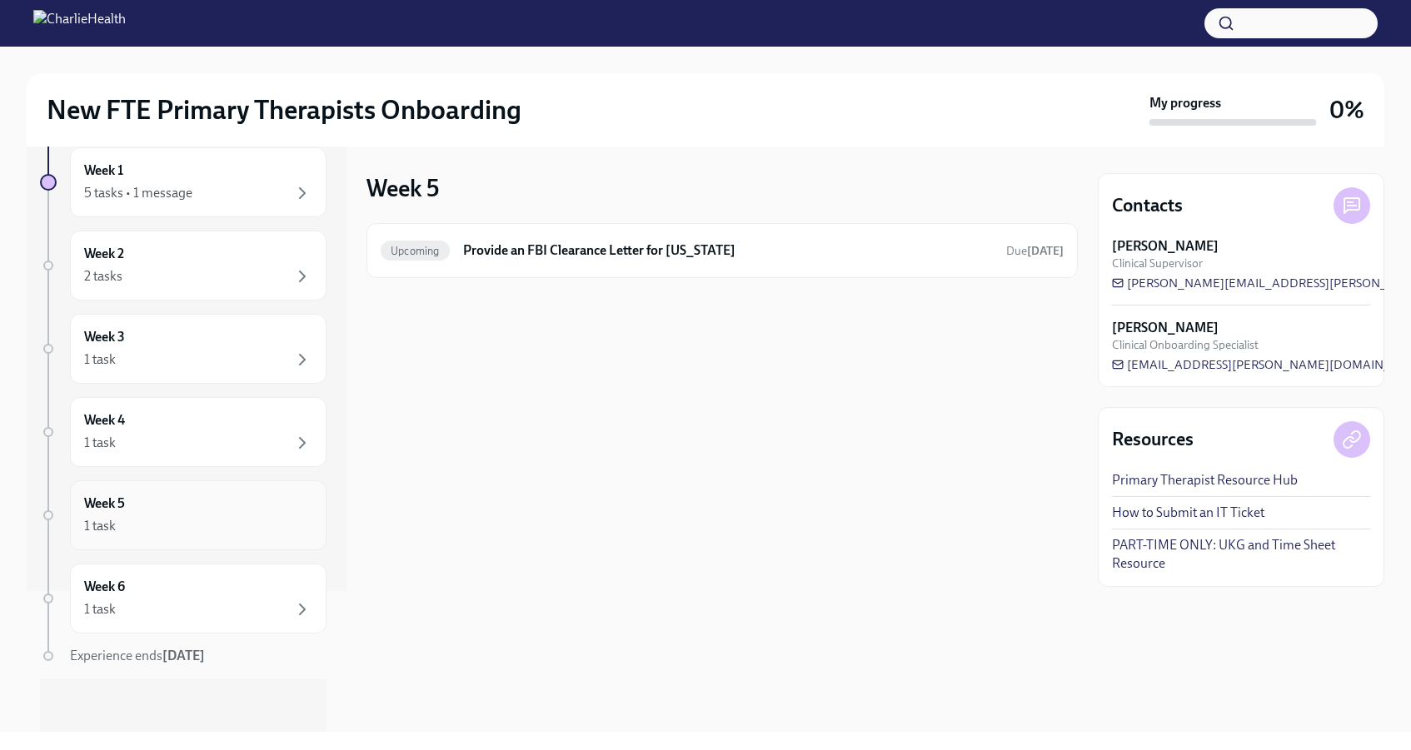
scroll to position [141, 0]
click at [189, 594] on div "Week 6 1 task" at bounding box center [198, 599] width 228 height 42
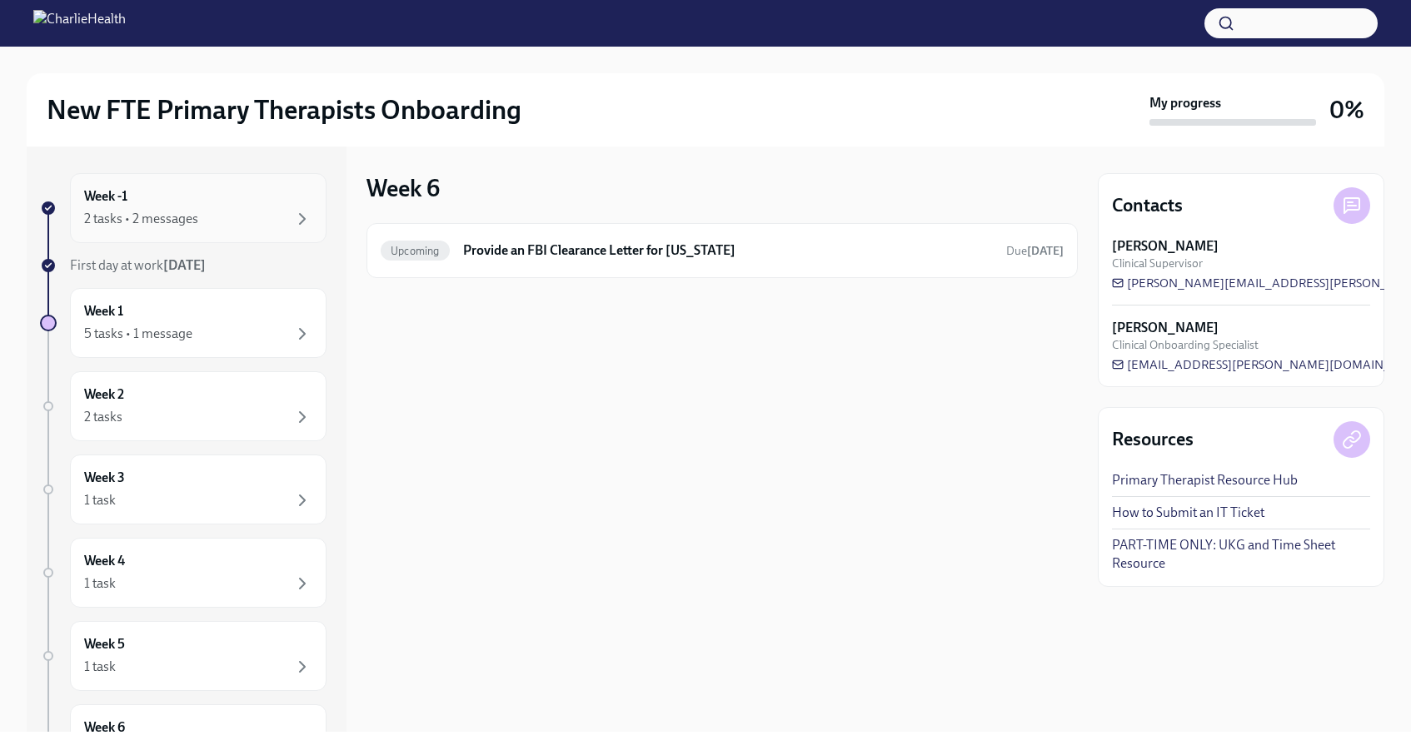
click at [193, 211] on div "2 tasks • 2 messages" at bounding box center [141, 219] width 114 height 18
